Goal: Find specific page/section: Find specific page/section

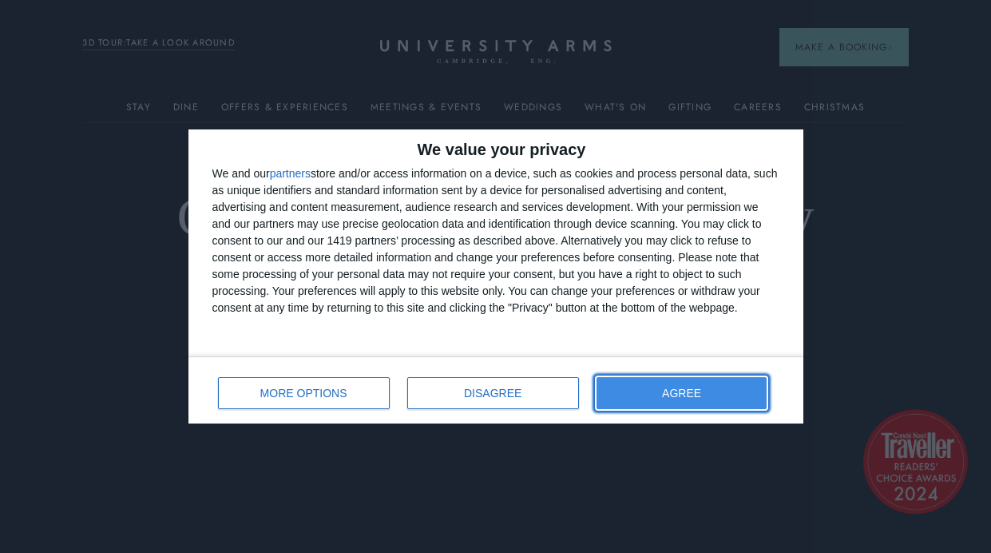
click at [629, 391] on button "AGREE" at bounding box center [682, 393] width 171 height 32
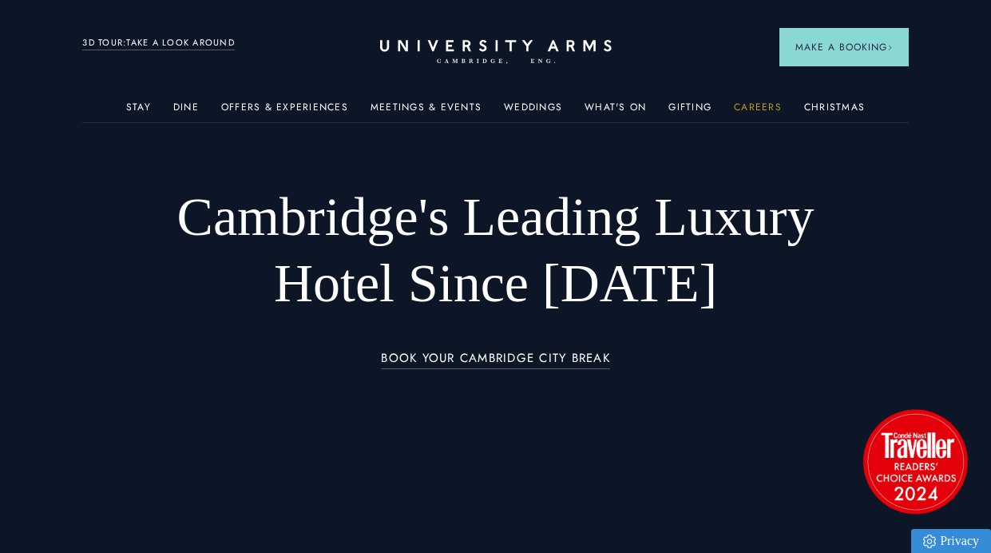
click at [763, 101] on link "Careers" at bounding box center [758, 111] width 48 height 21
click at [746, 103] on link "Careers" at bounding box center [758, 111] width 48 height 21
